Goal: Check status: Check status

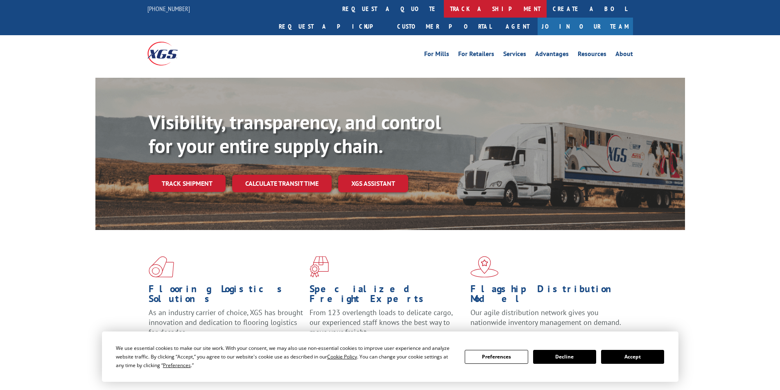
click at [444, 5] on link "track a shipment" at bounding box center [495, 9] width 103 height 18
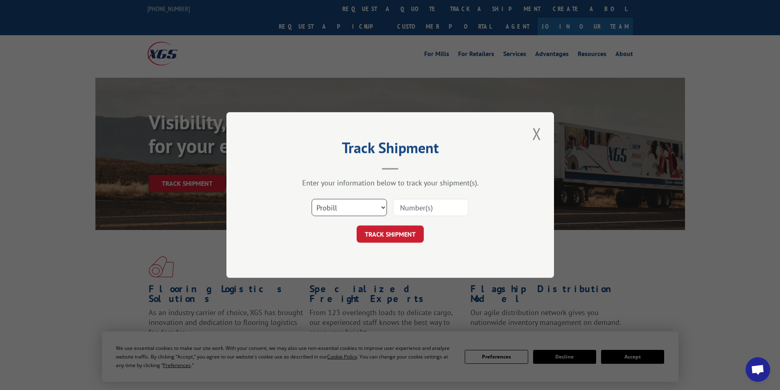
drag, startPoint x: 345, startPoint y: 214, endPoint x: 345, endPoint y: 204, distance: 10.2
click at [345, 214] on select "Select category... Probill BOL PO" at bounding box center [349, 207] width 75 height 17
select select "bol"
click at [312, 199] on select "Select category... Probill BOL PO" at bounding box center [349, 207] width 75 height 17
paste input "4575397"
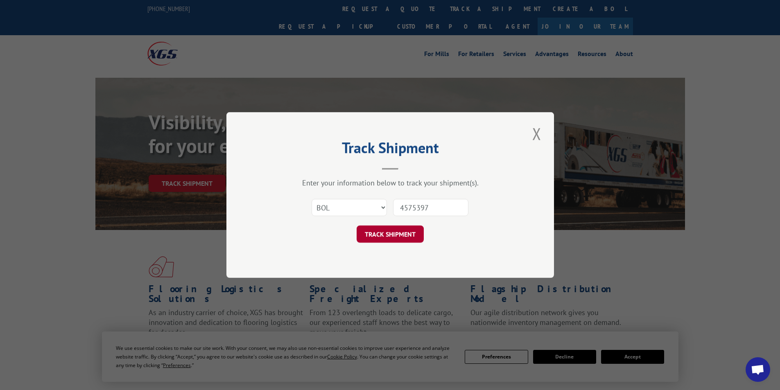
type input "4575397"
click at [397, 240] on button "TRACK SHIPMENT" at bounding box center [390, 234] width 67 height 17
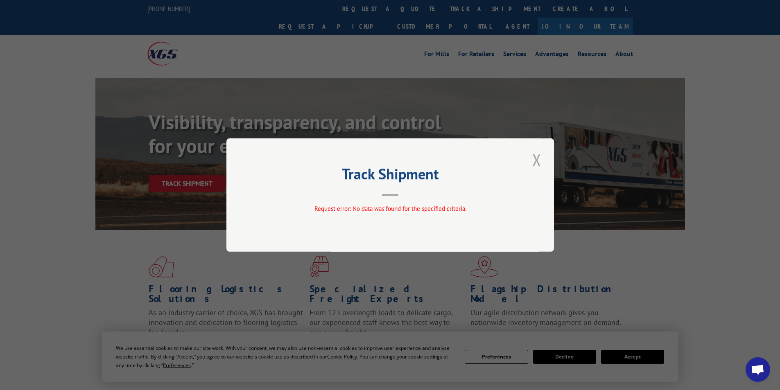
click at [540, 161] on button "Close modal" at bounding box center [537, 160] width 14 height 23
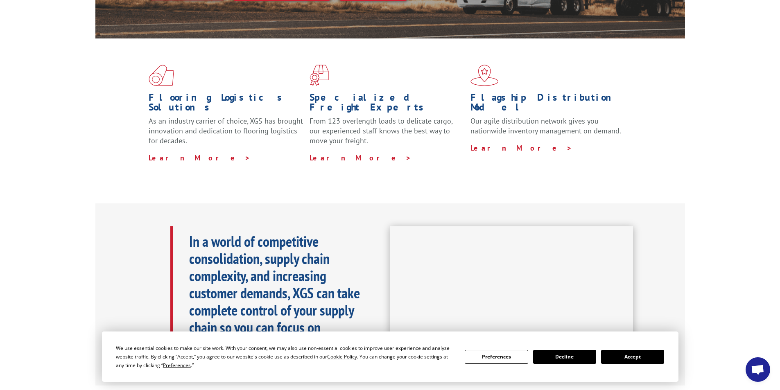
scroll to position [246, 0]
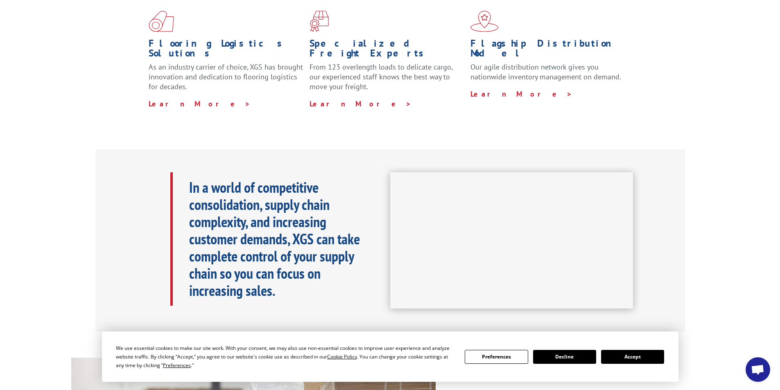
drag, startPoint x: 625, startPoint y: 355, endPoint x: 617, endPoint y: 355, distance: 8.2
click at [625, 355] on button "Accept" at bounding box center [632, 357] width 63 height 14
